Goal: Information Seeking & Learning: Compare options

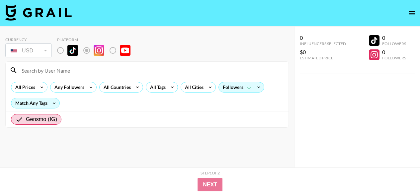
scroll to position [6155, 0]
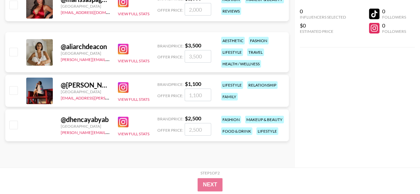
click at [124, 125] on img at bounding box center [123, 122] width 11 height 11
click at [126, 84] on img at bounding box center [123, 87] width 11 height 11
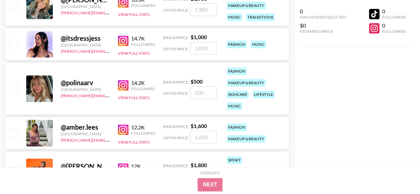
scroll to position [5491, 0]
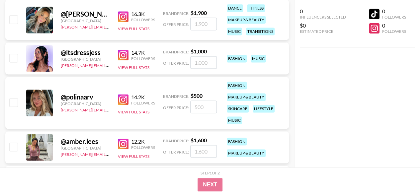
click at [122, 99] on img at bounding box center [123, 99] width 11 height 11
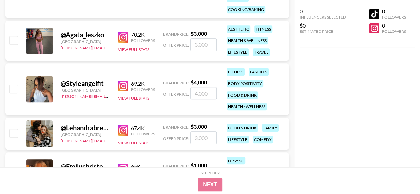
scroll to position [4030, 0]
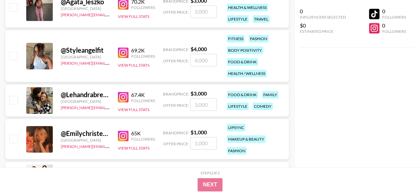
click at [234, 40] on div "fitness" at bounding box center [236, 39] width 18 height 8
click at [244, 40] on div "fitness" at bounding box center [236, 39] width 18 height 8
click at [240, 108] on div "lifestyle" at bounding box center [238, 107] width 22 height 8
click at [124, 98] on img at bounding box center [123, 97] width 11 height 11
click at [119, 135] on img at bounding box center [123, 136] width 11 height 11
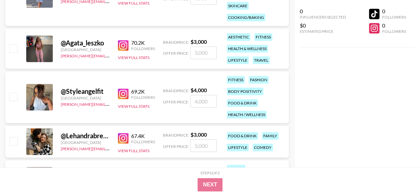
scroll to position [3964, 0]
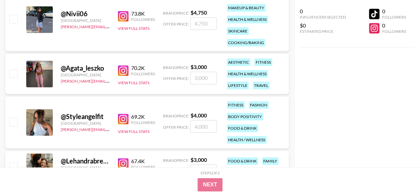
click at [122, 70] on img at bounding box center [123, 70] width 11 height 11
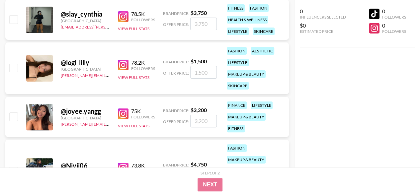
scroll to position [3798, 0]
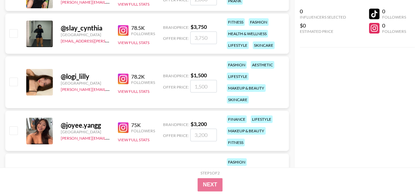
click at [79, 76] on div "@ logi_lilly" at bounding box center [85, 76] width 49 height 8
click at [47, 81] on div at bounding box center [39, 82] width 27 height 27
click at [69, 77] on div "@ logi_lilly" at bounding box center [85, 76] width 49 height 8
click at [125, 75] on img at bounding box center [123, 79] width 11 height 11
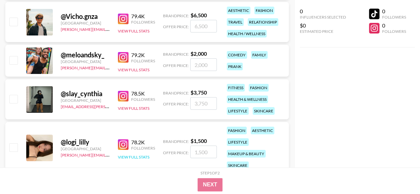
scroll to position [3731, 0]
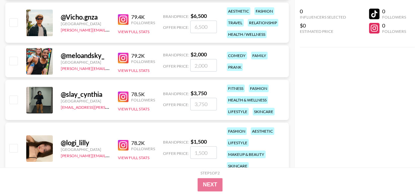
click at [125, 56] on img at bounding box center [123, 58] width 11 height 11
drag, startPoint x: 207, startPoint y: 65, endPoint x: 186, endPoint y: 67, distance: 21.0
click at [186, 67] on div "Offer Price:" at bounding box center [190, 65] width 54 height 13
drag, startPoint x: 207, startPoint y: 52, endPoint x: 191, endPoint y: 55, distance: 16.3
click at [191, 55] on div "Brand Price: $ 2,000" at bounding box center [190, 54] width 54 height 7
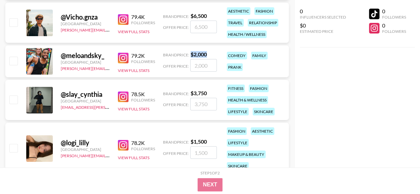
copy strong "$ 2,000"
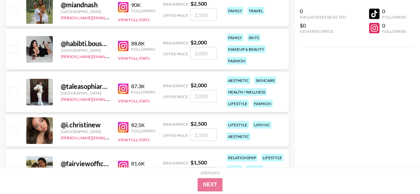
scroll to position [3466, 0]
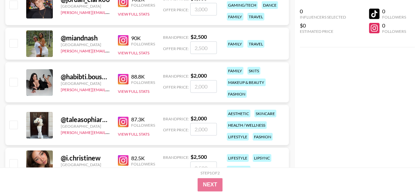
click at [121, 77] on img at bounding box center [123, 79] width 11 height 11
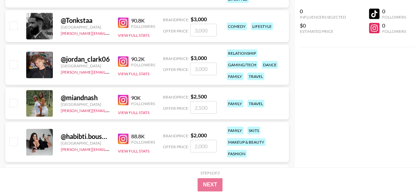
scroll to position [3399, 0]
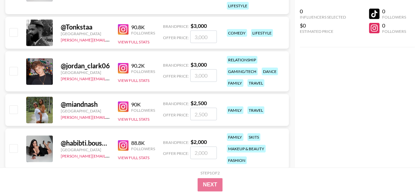
click at [123, 109] on img at bounding box center [123, 107] width 11 height 11
click at [122, 66] on img at bounding box center [123, 68] width 11 height 11
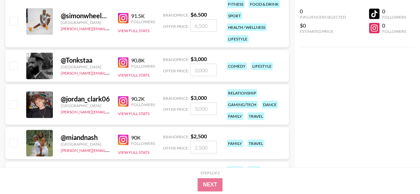
scroll to position [3333, 0]
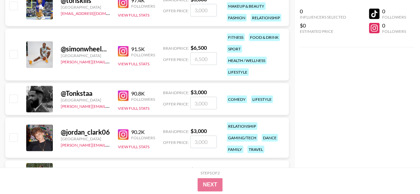
click at [124, 95] on img at bounding box center [123, 96] width 11 height 11
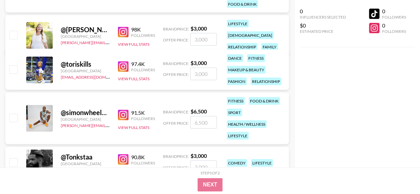
scroll to position [3267, 0]
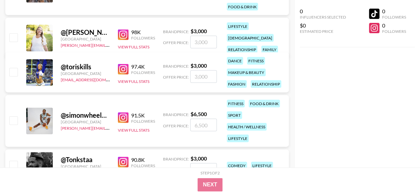
click at [120, 69] on img at bounding box center [123, 69] width 11 height 11
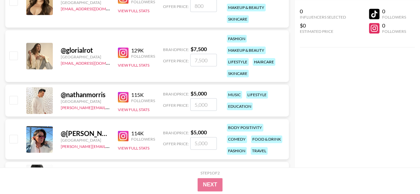
scroll to position [2868, 0]
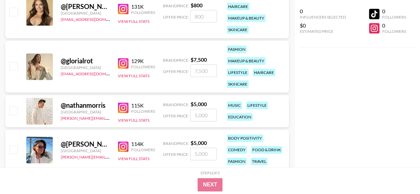
click at [126, 62] on img at bounding box center [123, 63] width 11 height 11
drag, startPoint x: 208, startPoint y: 58, endPoint x: 191, endPoint y: 60, distance: 17.1
click at [191, 60] on div "Brand Price: $ 7,500" at bounding box center [190, 59] width 54 height 7
copy strong "$ 7,500"
click at [126, 63] on img at bounding box center [123, 63] width 11 height 11
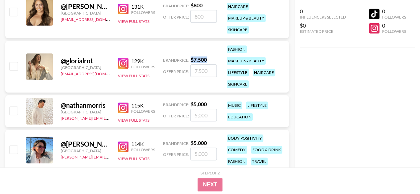
click at [211, 55] on div "@ glorialrot [GEOGRAPHIC_DATA] [EMAIL_ADDRESS][DOMAIN_NAME] 129K Followers View…" at bounding box center [147, 67] width 284 height 52
drag, startPoint x: 197, startPoint y: 58, endPoint x: 192, endPoint y: 60, distance: 5.4
click at [192, 60] on div "Brand Price: $ 7,500" at bounding box center [190, 59] width 54 height 7
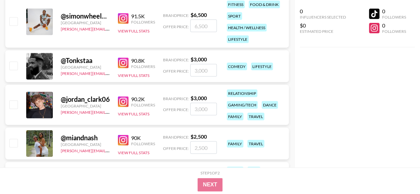
scroll to position [3399, 0]
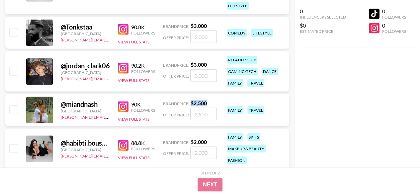
drag, startPoint x: 209, startPoint y: 103, endPoint x: 188, endPoint y: 104, distance: 20.9
click at [188, 104] on div "Brand Price: $ 2,500" at bounding box center [190, 103] width 54 height 7
copy div ": $ 2,500"
